Goal: Navigation & Orientation: Find specific page/section

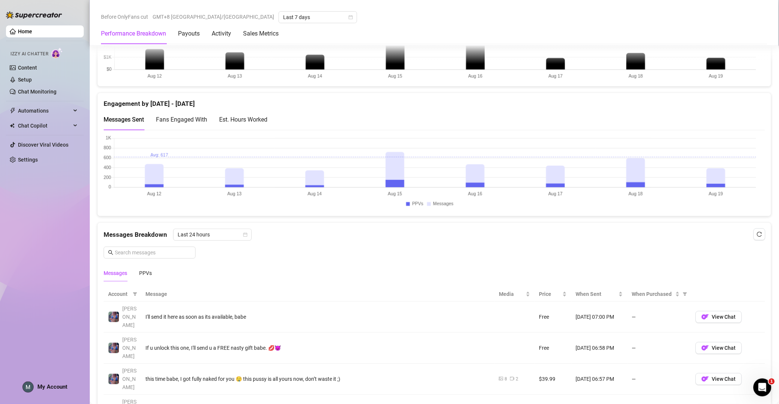
scroll to position [377, 0]
